Goal: Information Seeking & Learning: Learn about a topic

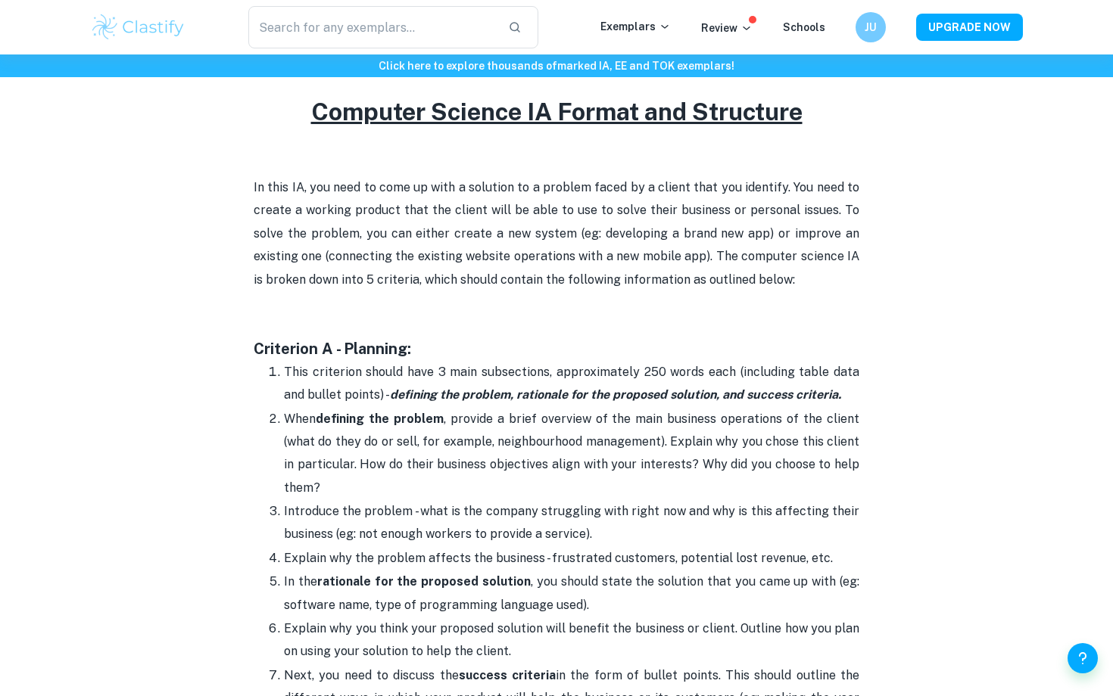
scroll to position [484, 0]
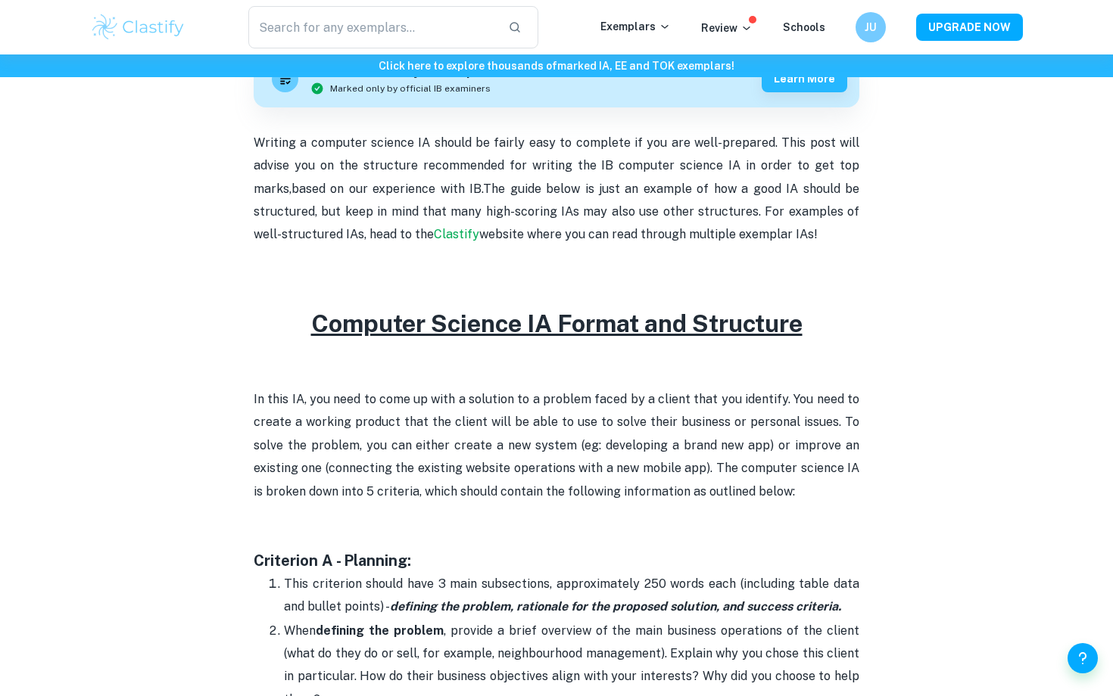
click at [549, 380] on p at bounding box center [557, 377] width 606 height 23
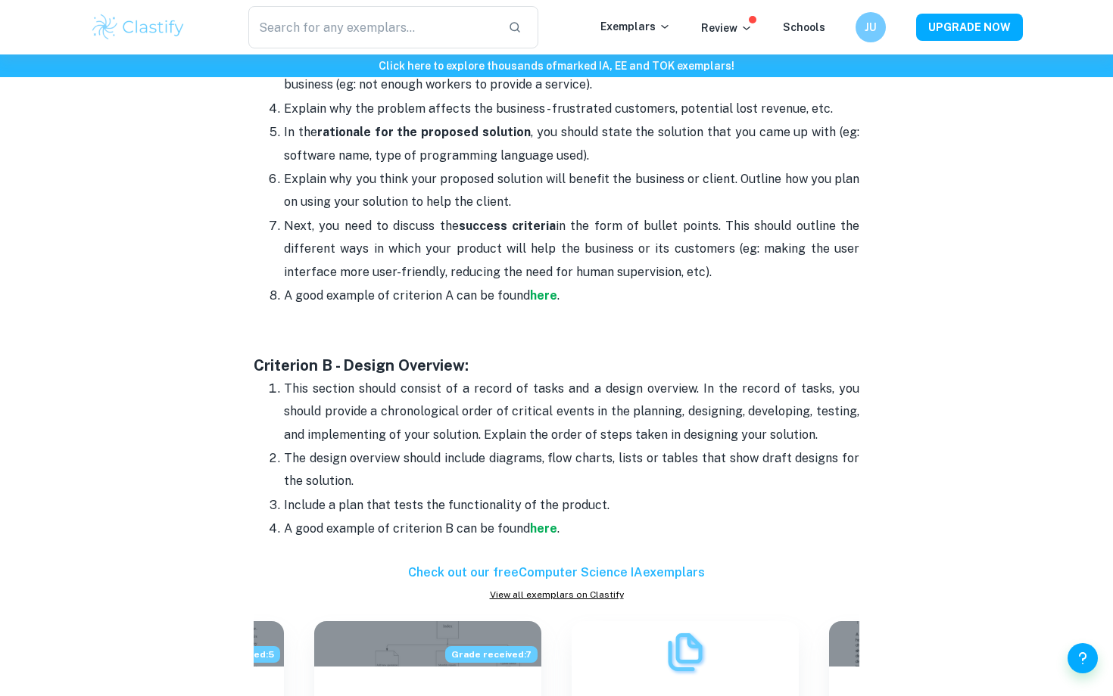
scroll to position [1148, 0]
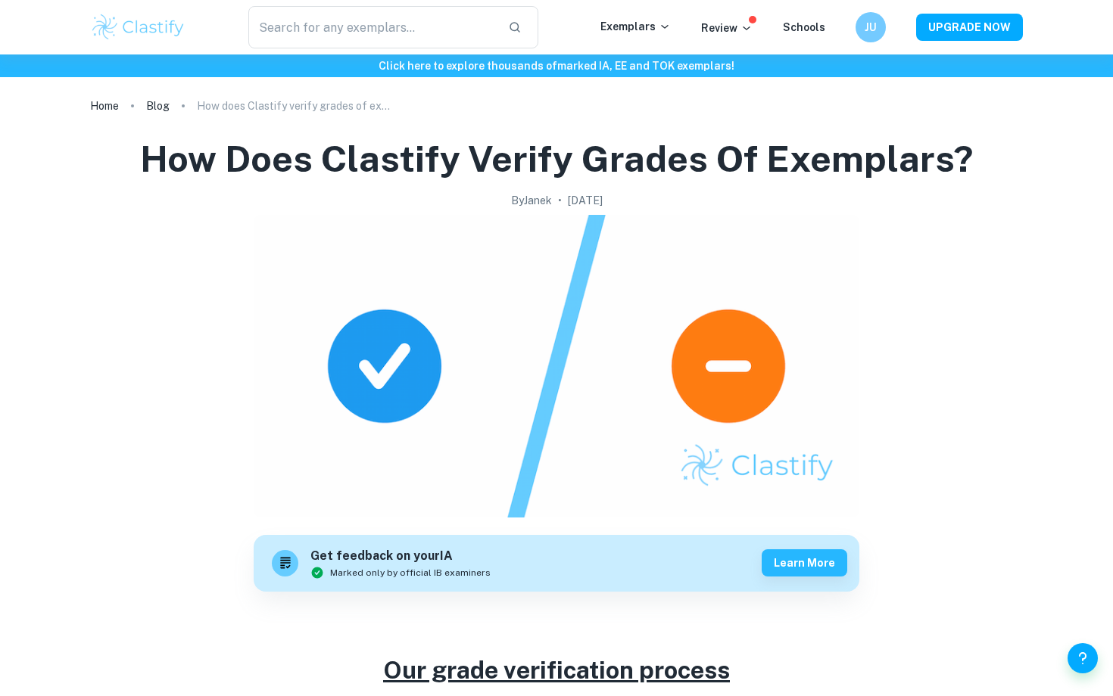
scroll to position [2356, 0]
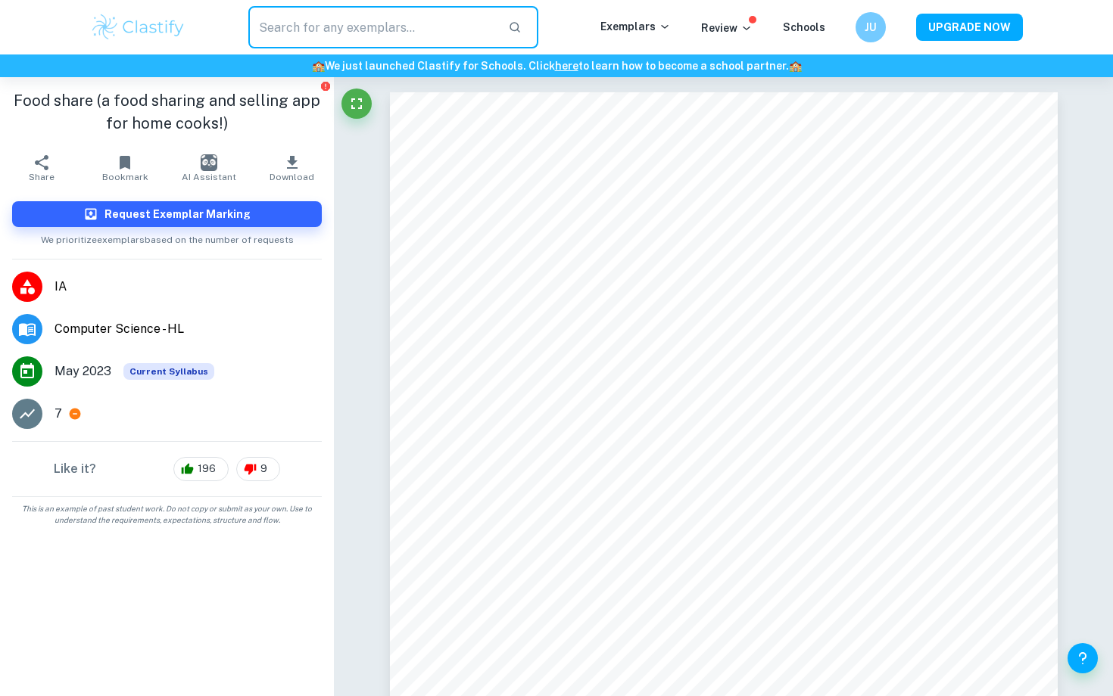
scroll to position [325, 0]
